Goal: Task Accomplishment & Management: Use online tool/utility

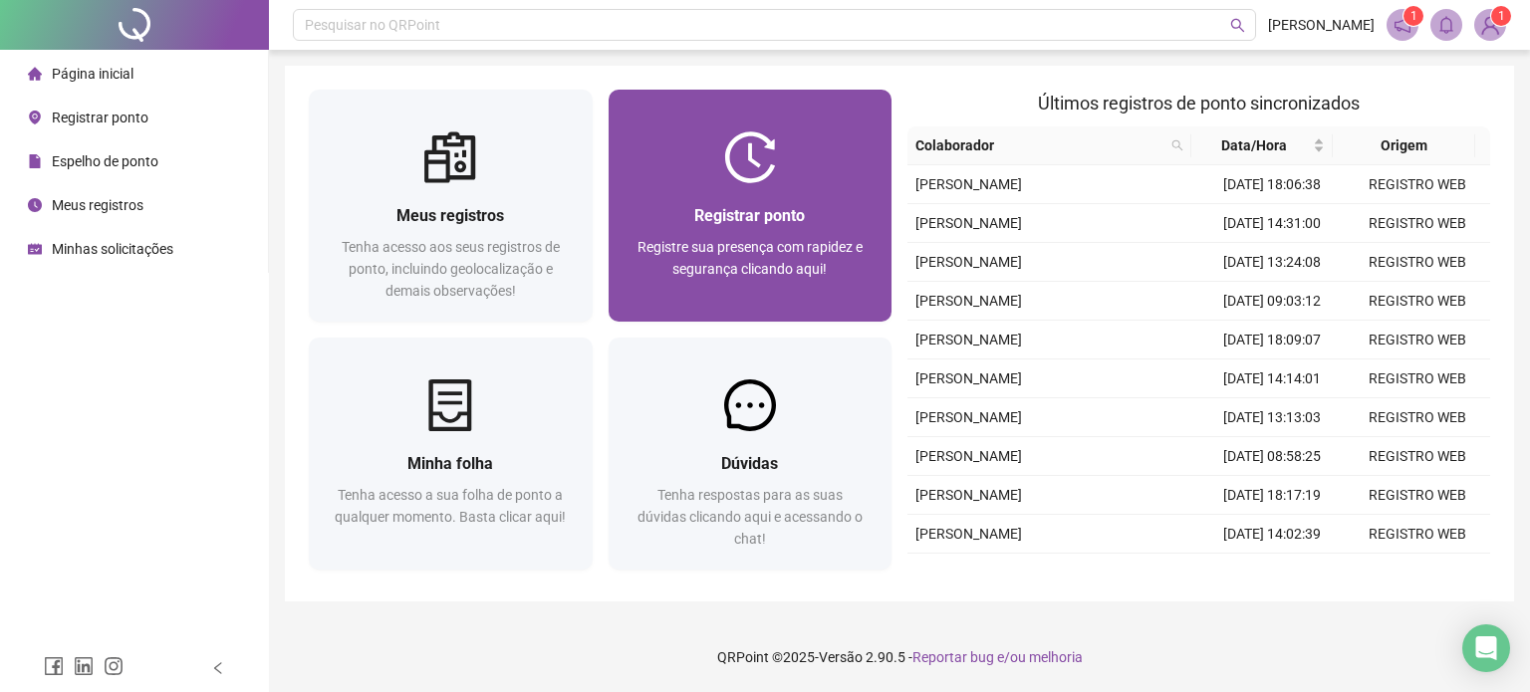
click at [703, 228] on div "Registrar ponto Registre sua presença com rapidez e segurança clicando aqui!" at bounding box center [751, 252] width 236 height 99
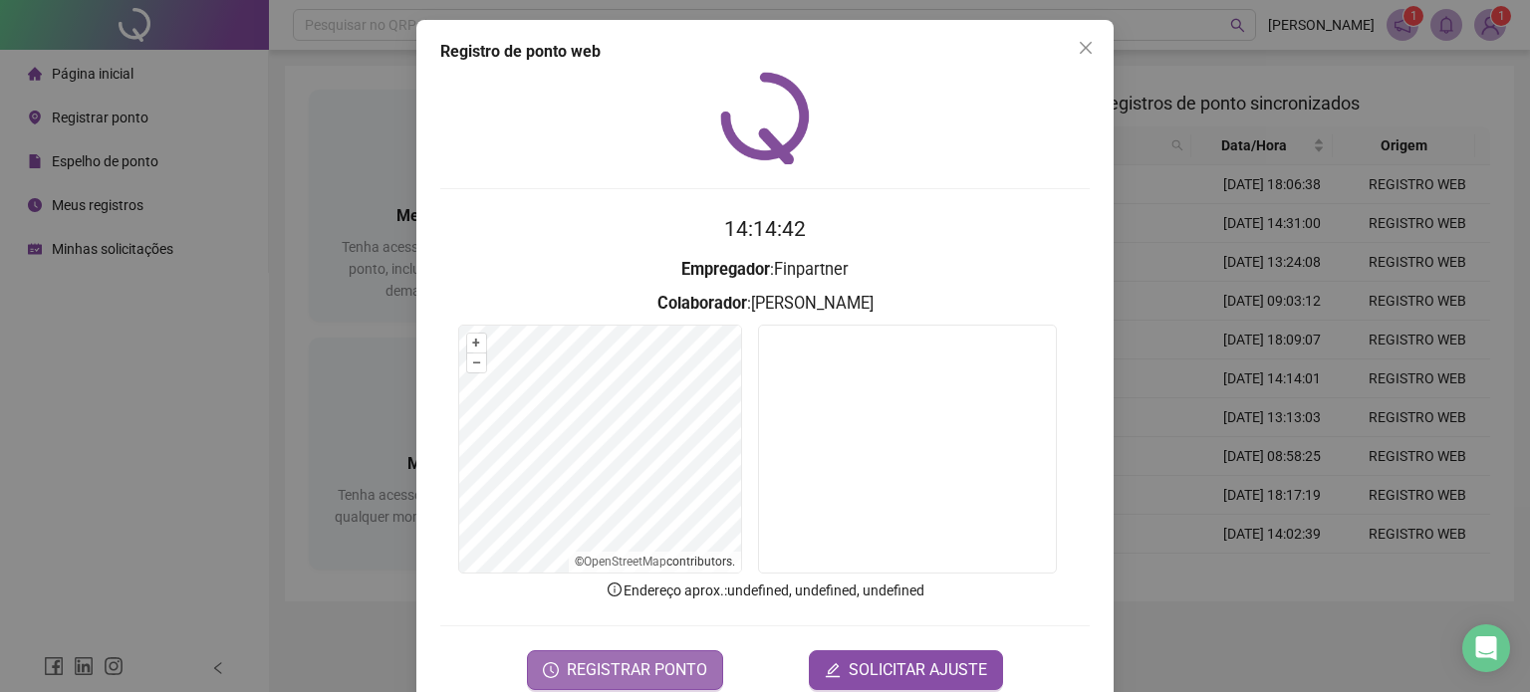
click at [632, 666] on span "REGISTRAR PONTO" at bounding box center [637, 671] width 140 height 24
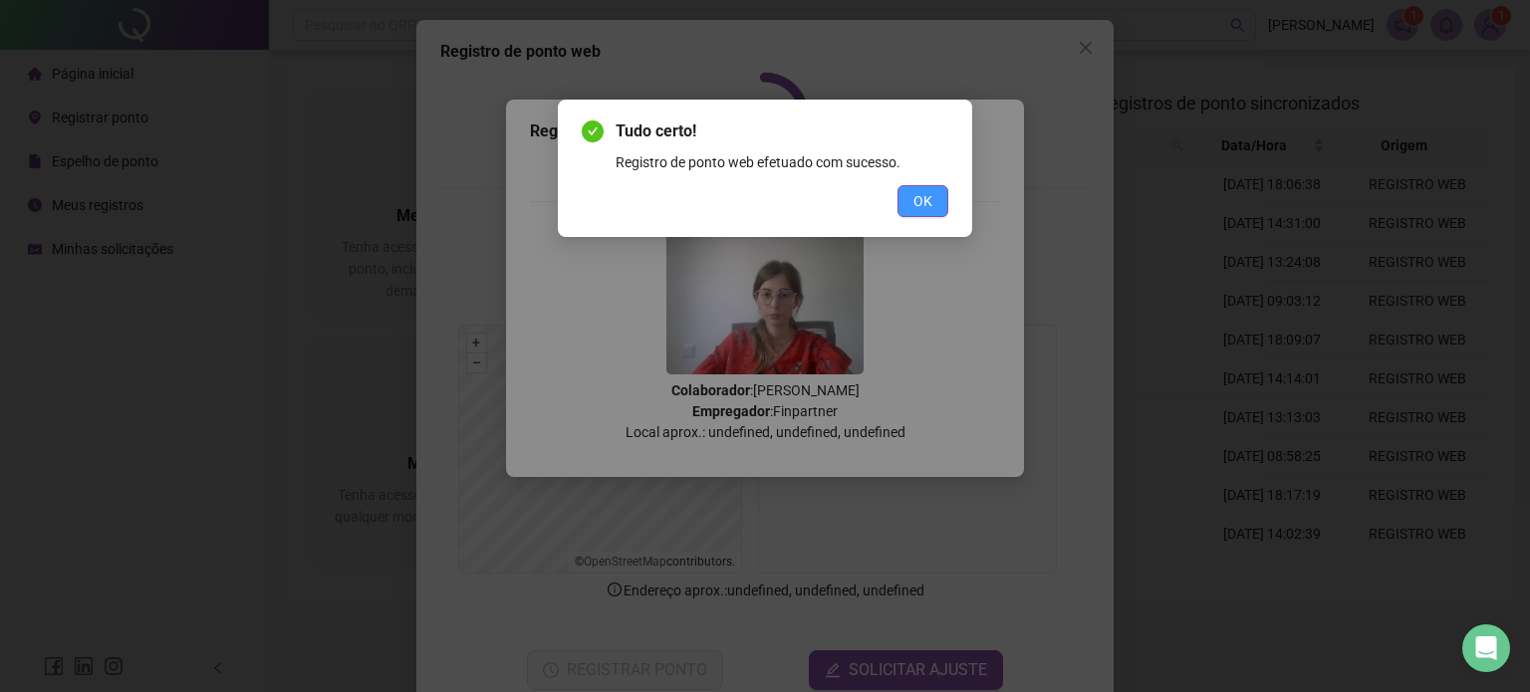
click at [933, 193] on span "OK" at bounding box center [923, 201] width 19 height 22
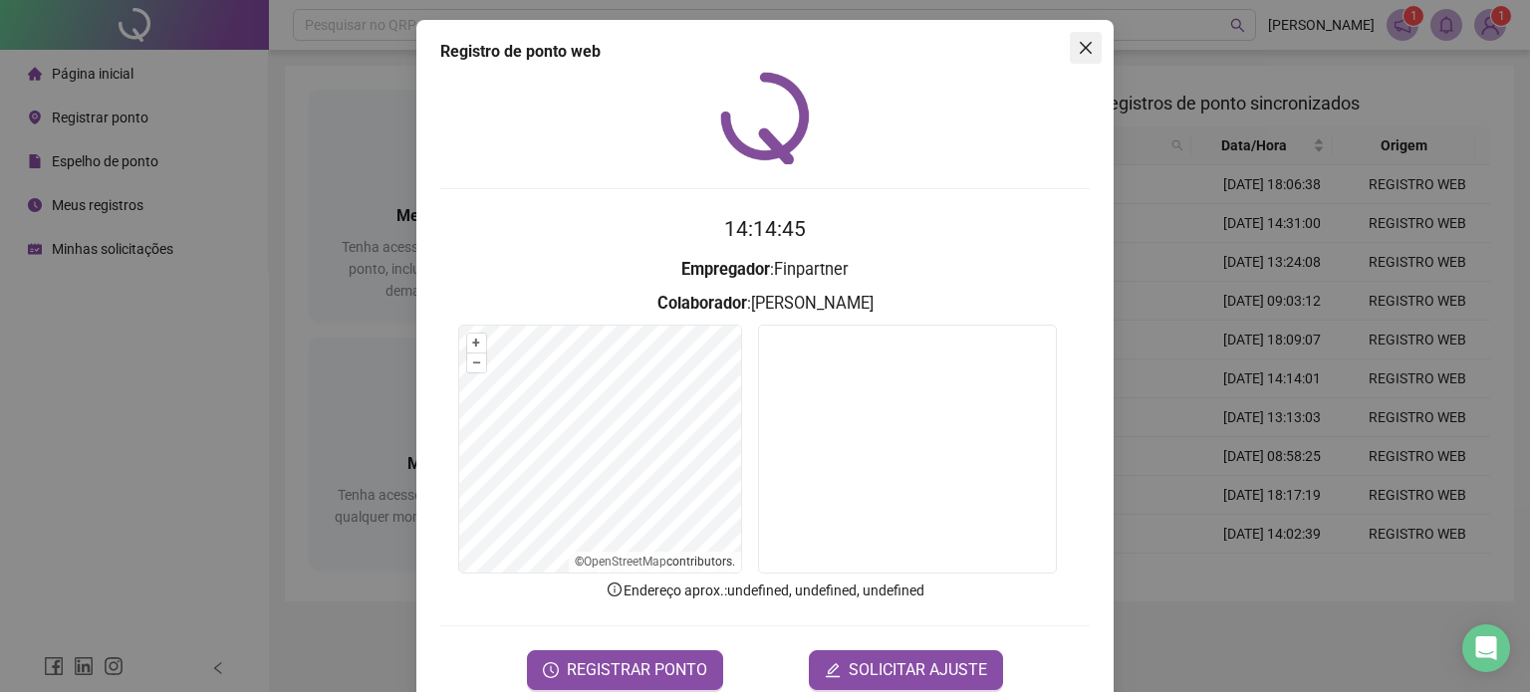
click at [1078, 43] on icon "close" at bounding box center [1086, 48] width 16 height 16
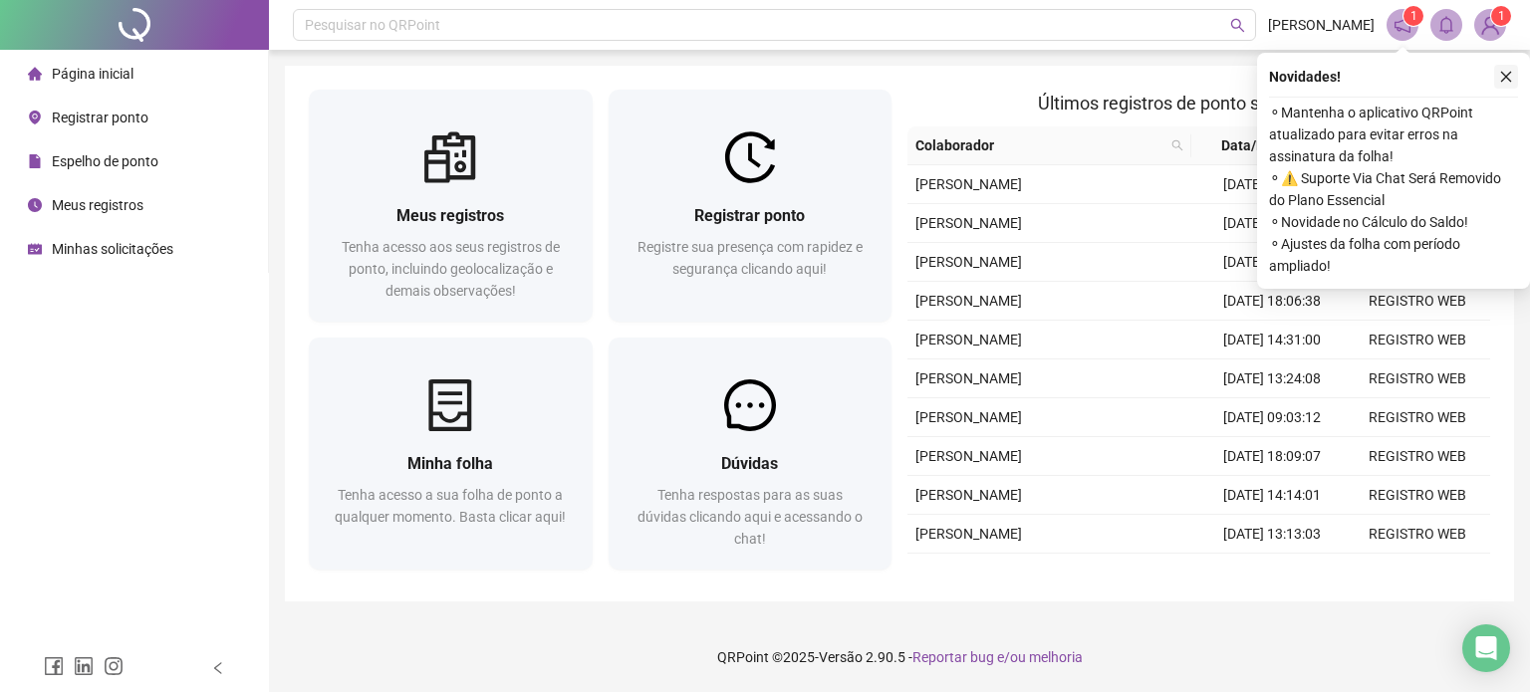
click at [1504, 75] on icon "close" at bounding box center [1507, 77] width 11 height 11
